Goal: Find specific page/section: Find specific page/section

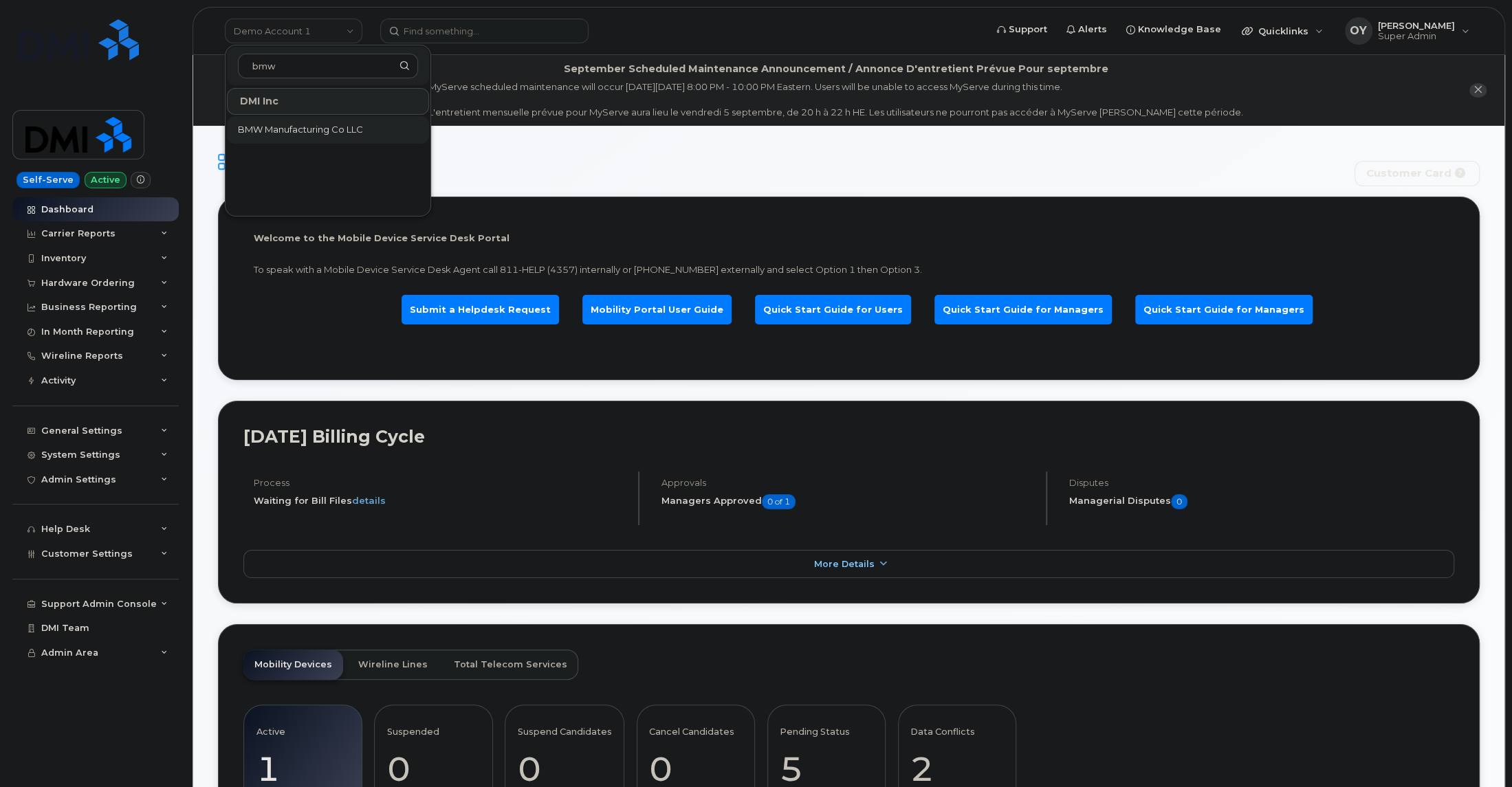
type input "bmw"
click at [299, 126] on span "BMW Manufacturing Co LLC" at bounding box center [300, 129] width 125 height 14
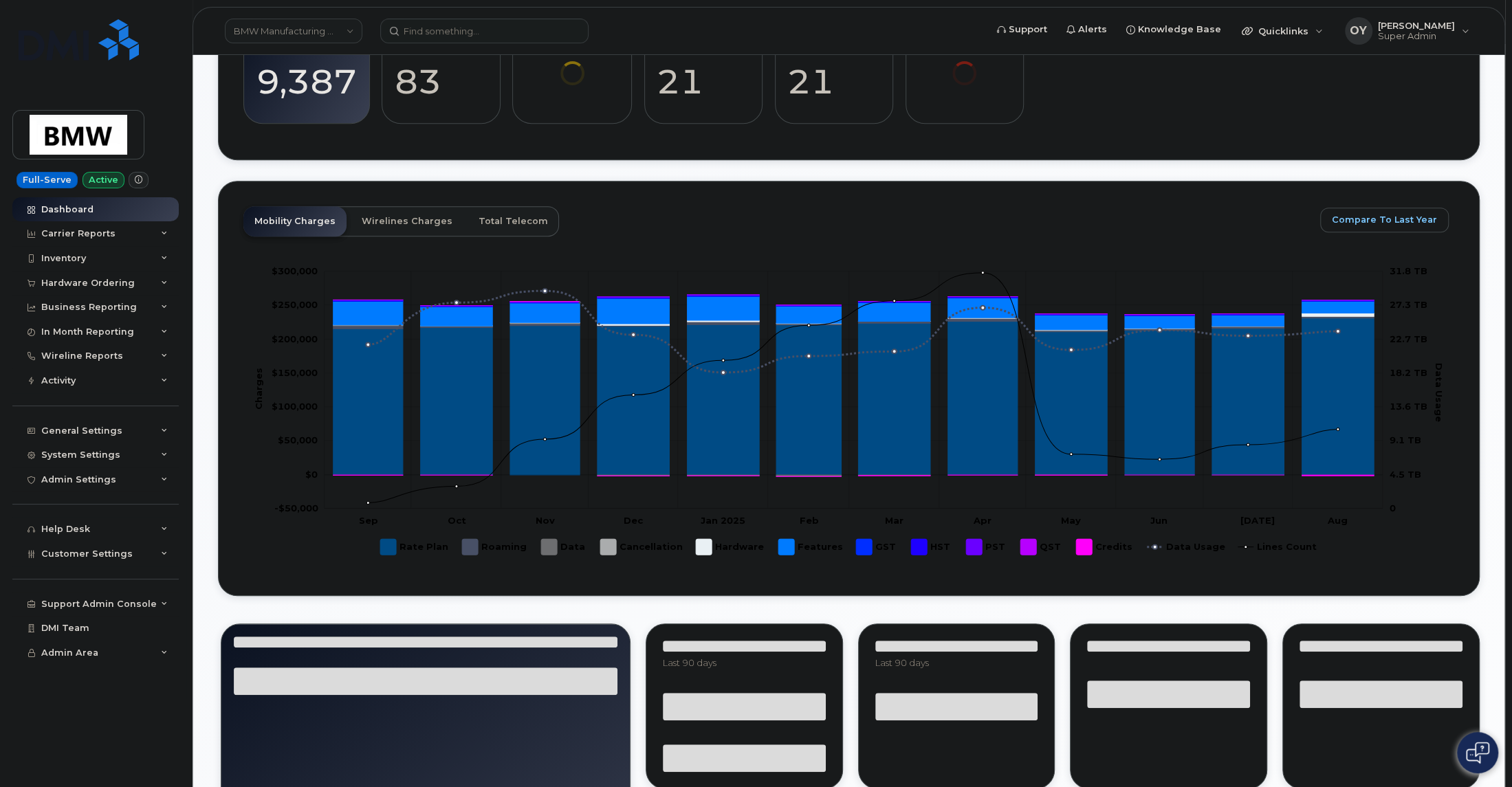
scroll to position [625, 0]
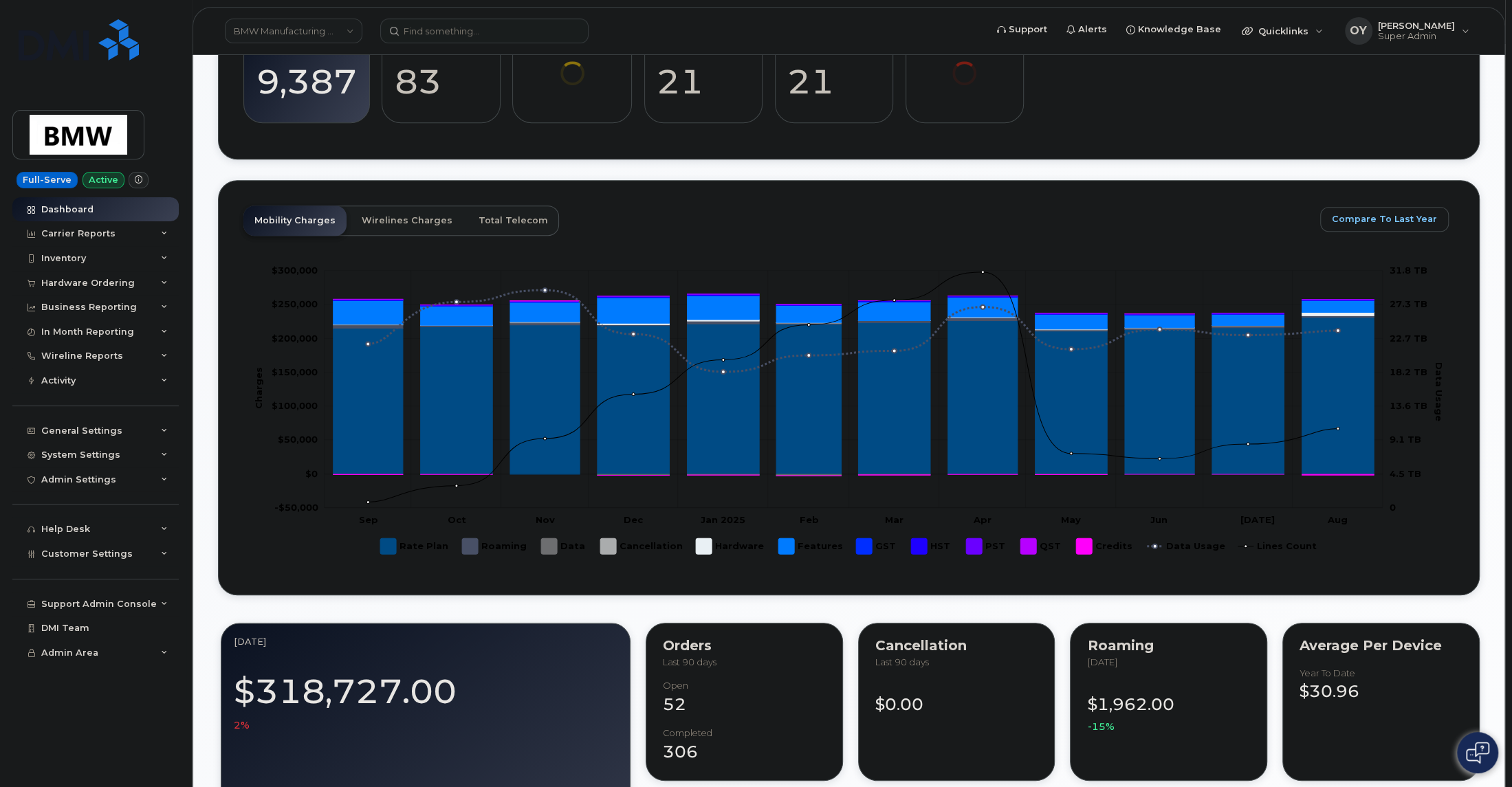
click at [1482, 761] on img at bounding box center [1478, 753] width 23 height 22
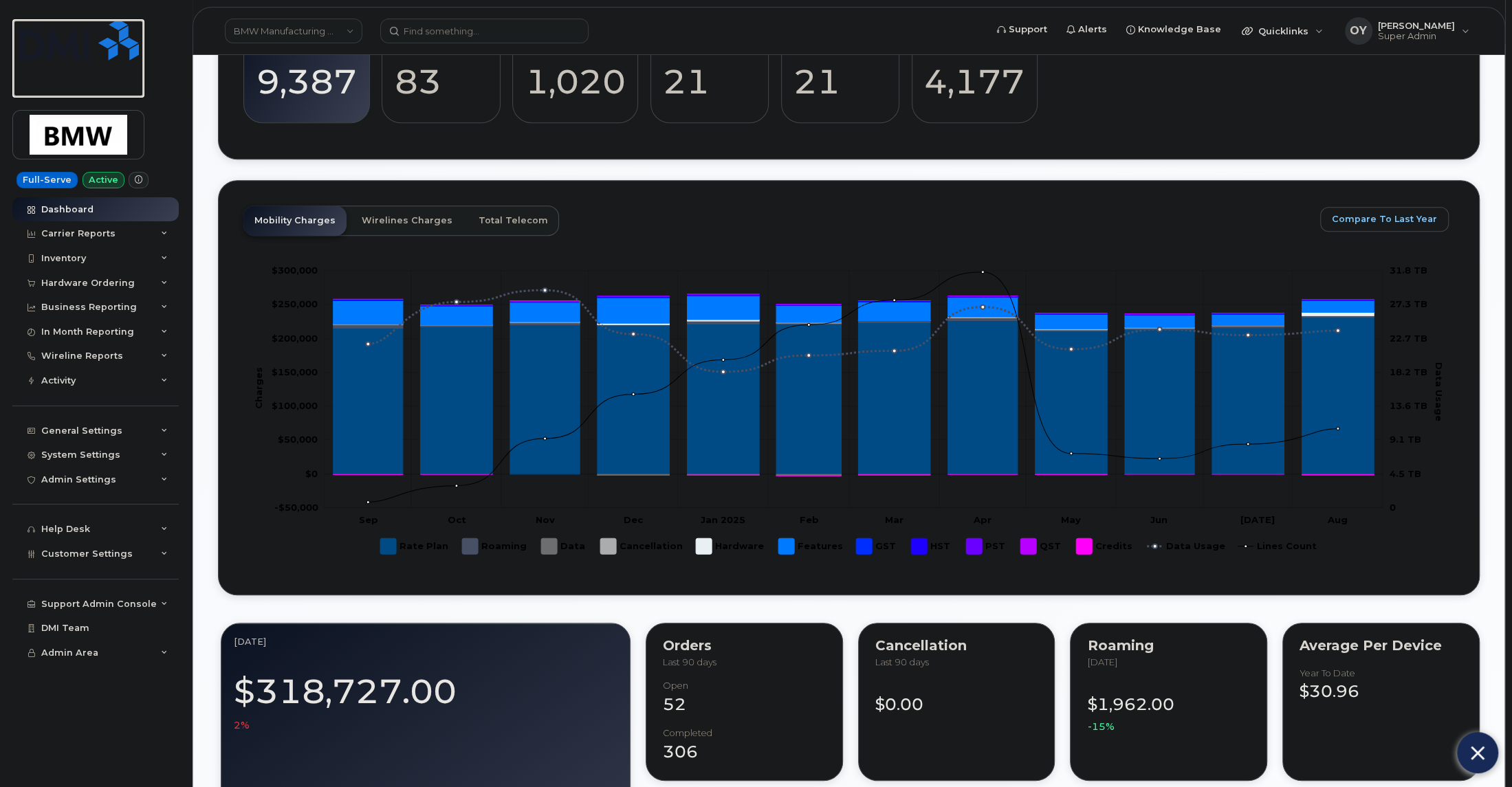
click at [108, 42] on img at bounding box center [79, 40] width 120 height 42
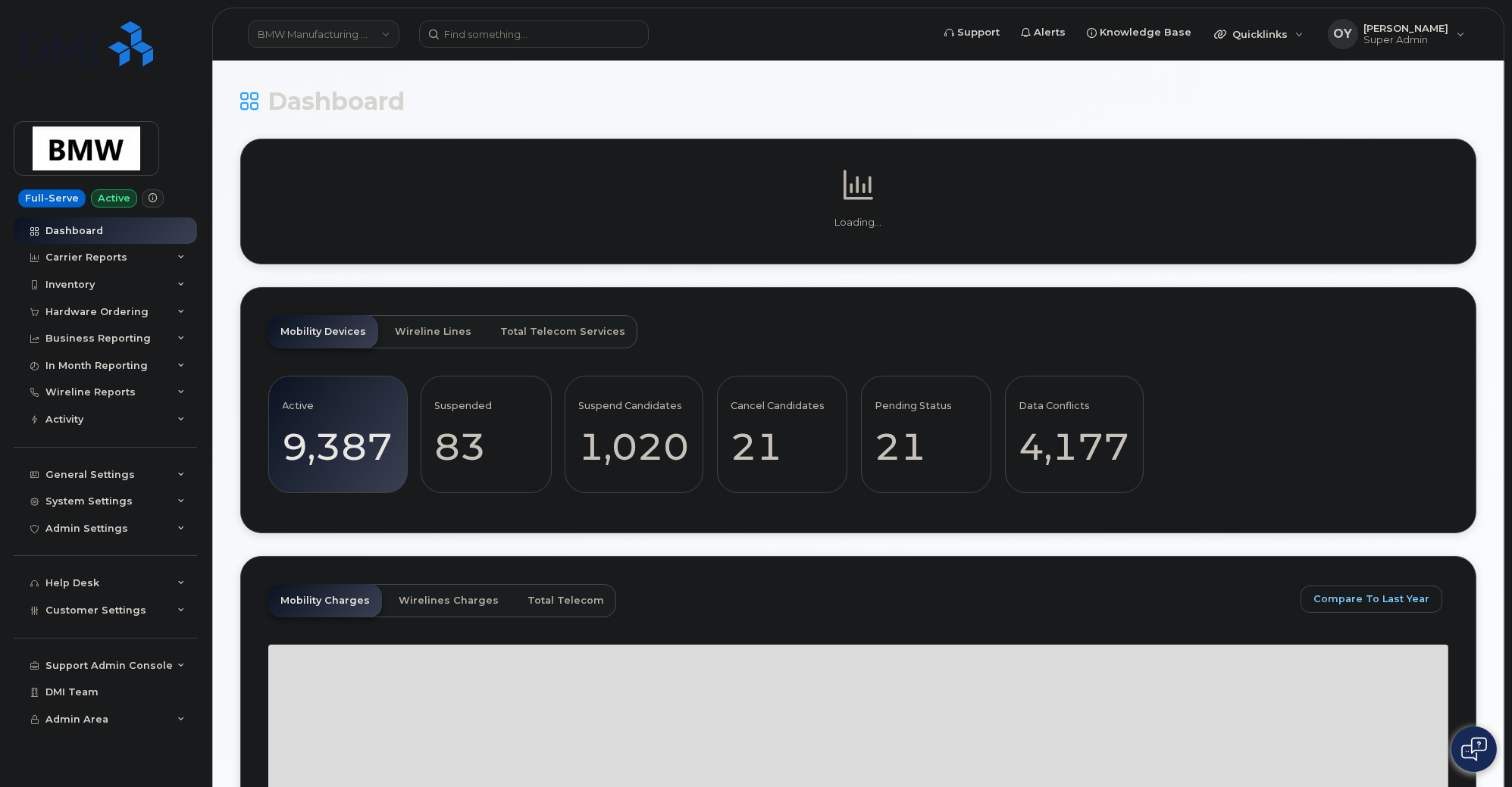
click at [285, 29] on link "BMW Manufacturing Co LLC" at bounding box center [324, 34] width 151 height 27
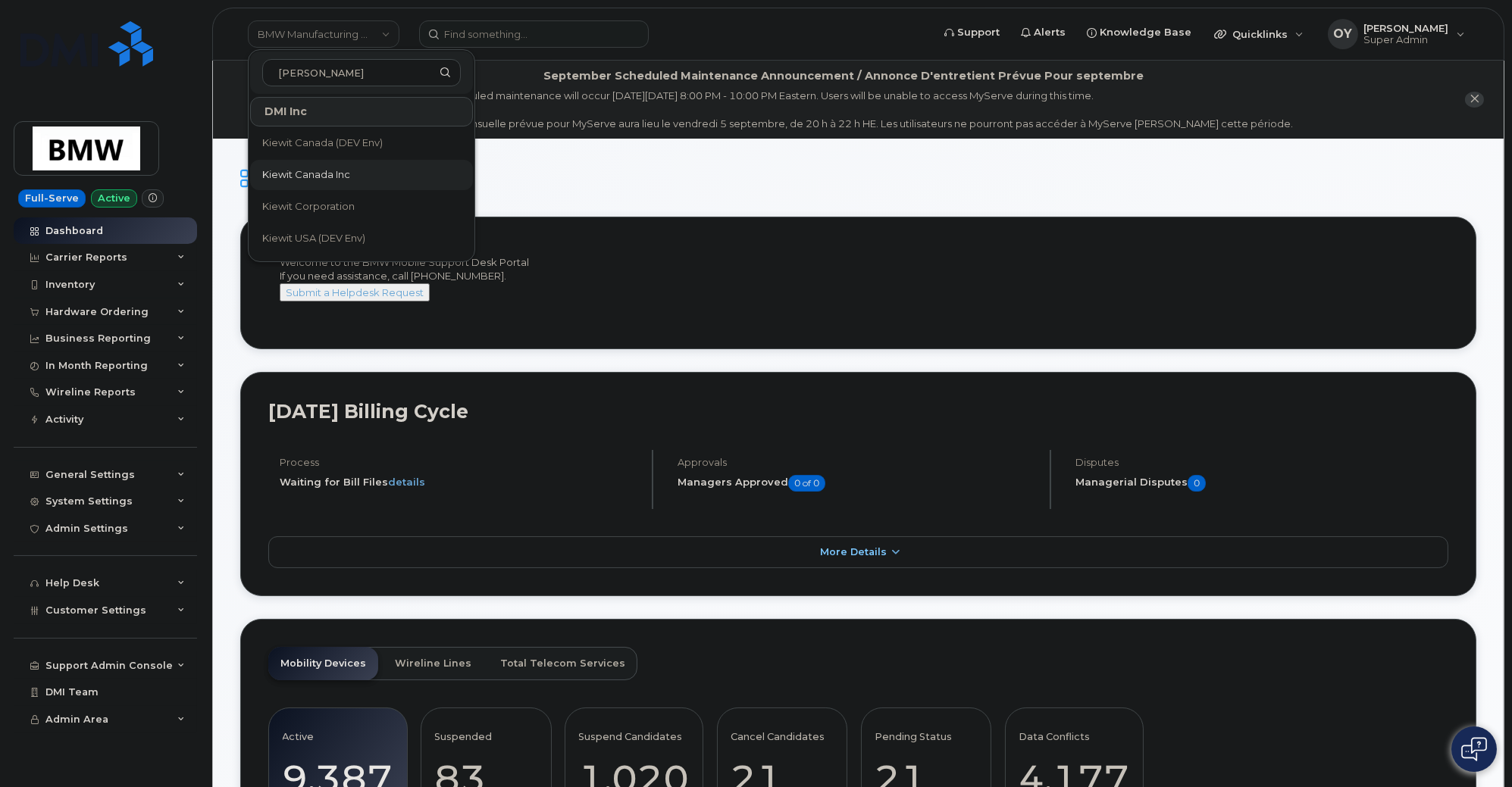
type input "kiewit"
click at [315, 177] on span "Kiewit Canada Inc" at bounding box center [306, 174] width 88 height 15
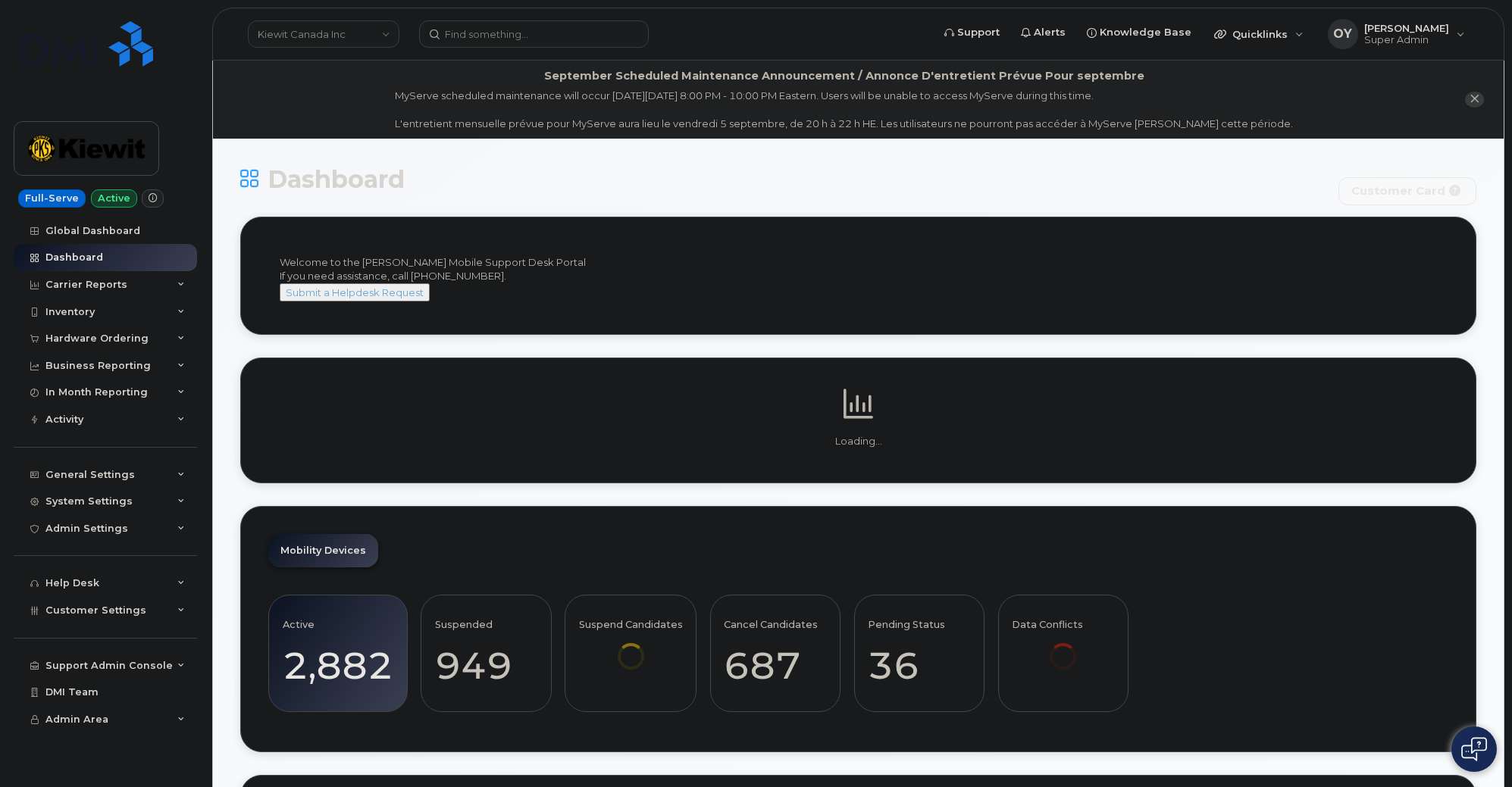
click at [1484, 738] on img at bounding box center [1474, 749] width 26 height 24
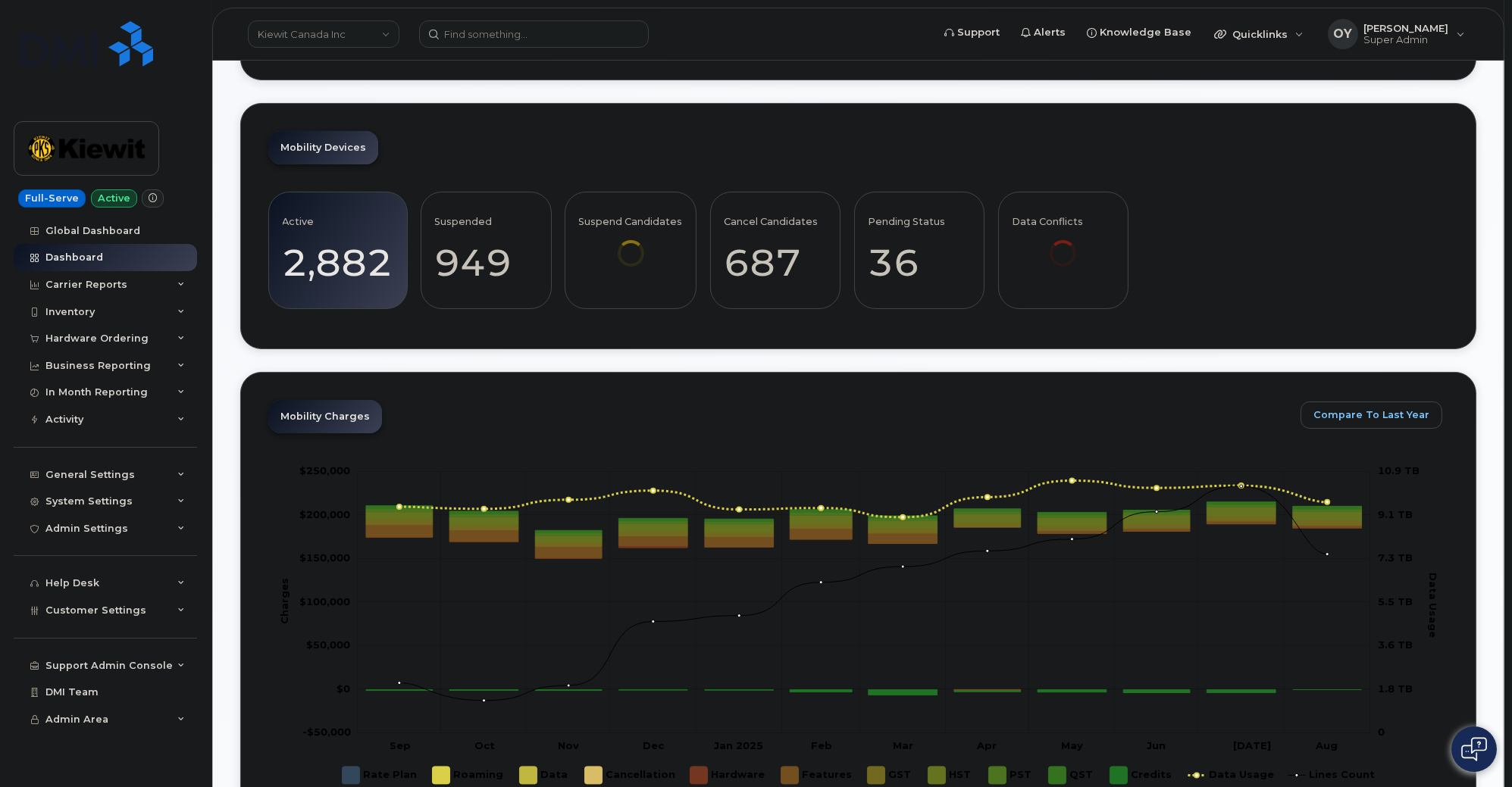
scroll to position [403, 0]
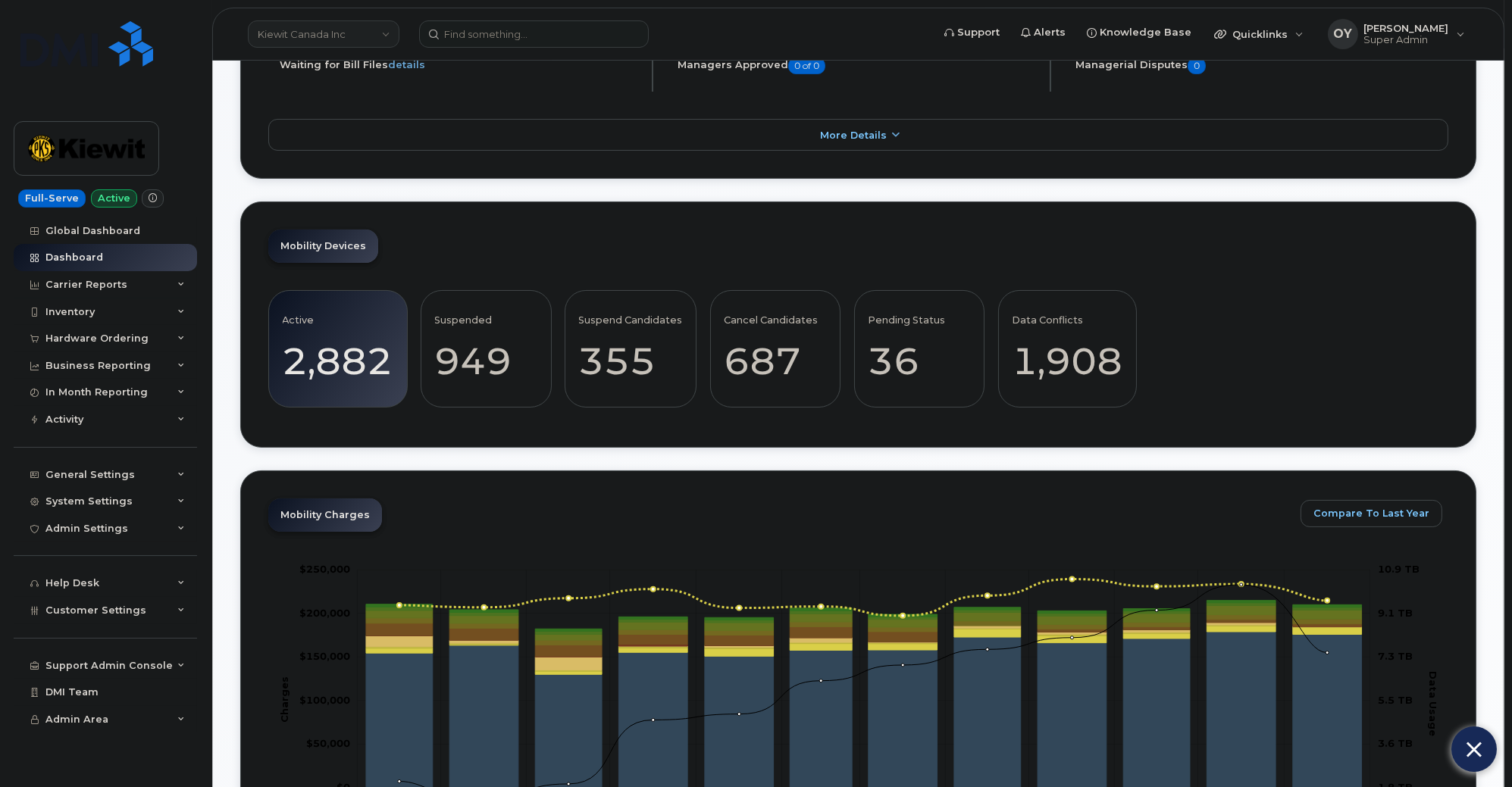
click at [316, 30] on link "Kiewit Canada Inc" at bounding box center [324, 34] width 151 height 27
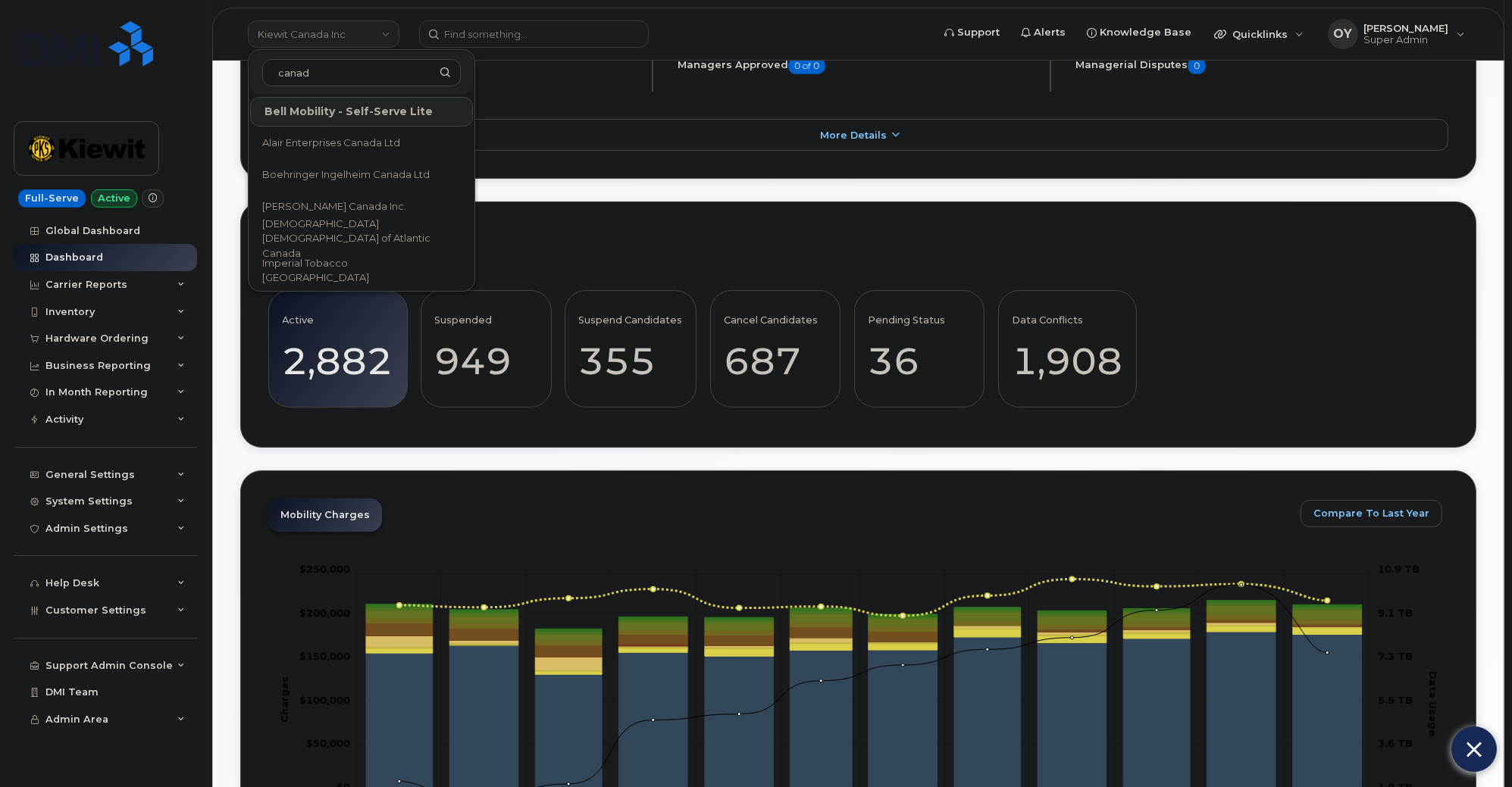
type input "[GEOGRAPHIC_DATA]"
type input "f"
